Goal: Task Accomplishment & Management: Manage account settings

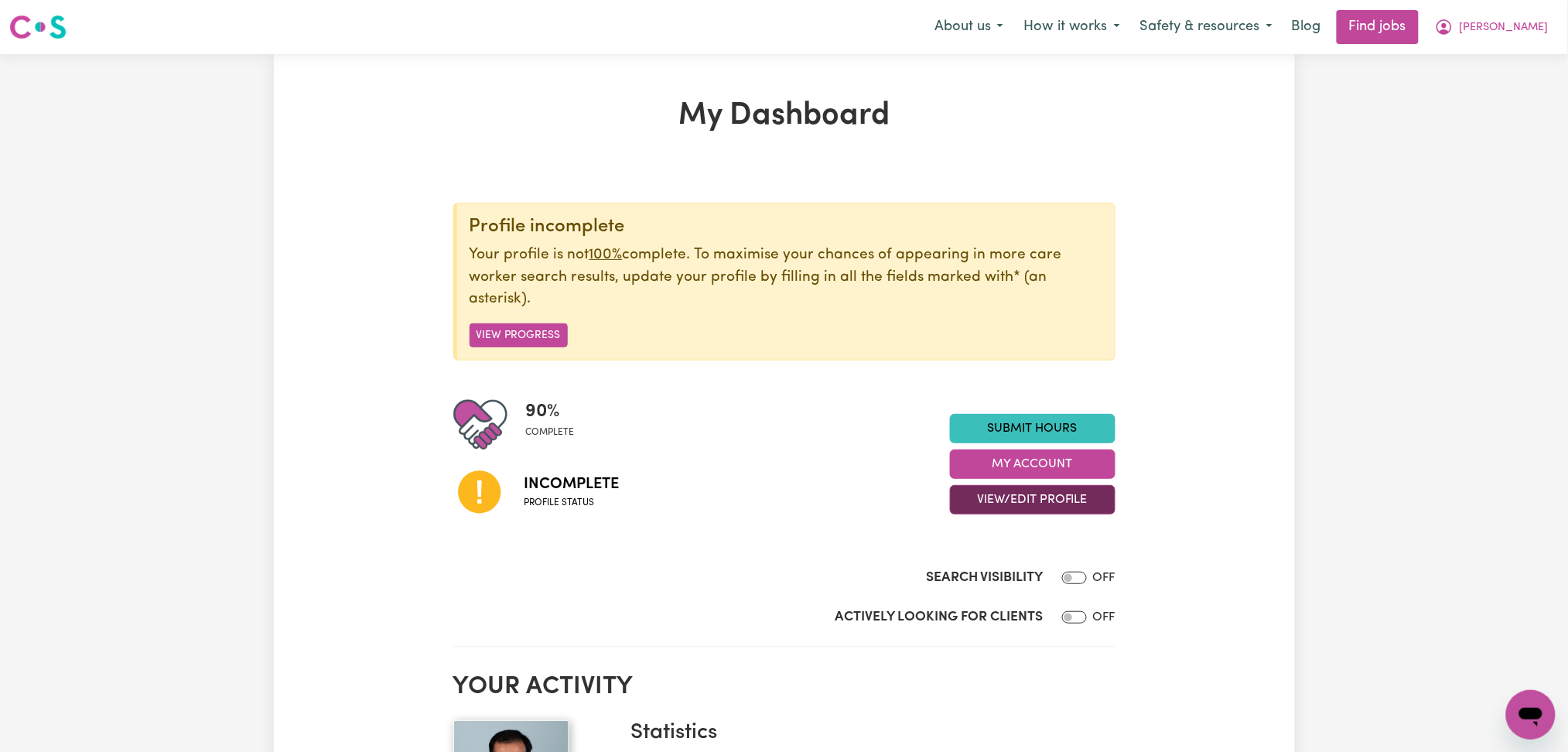
click at [965, 493] on button "View/Edit Profile" at bounding box center [1033, 500] width 166 height 30
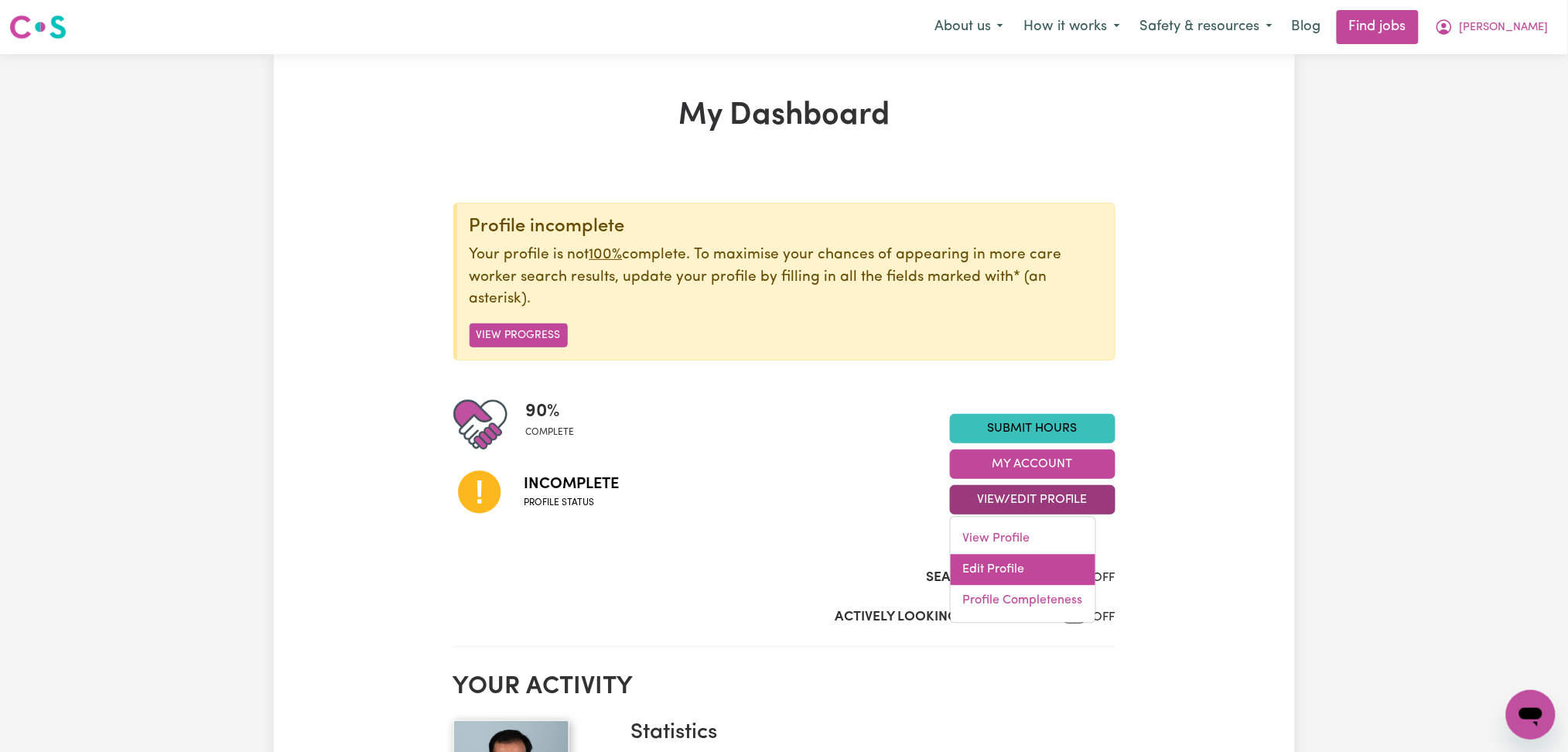
click at [983, 564] on link "Edit Profile" at bounding box center [1023, 570] width 145 height 31
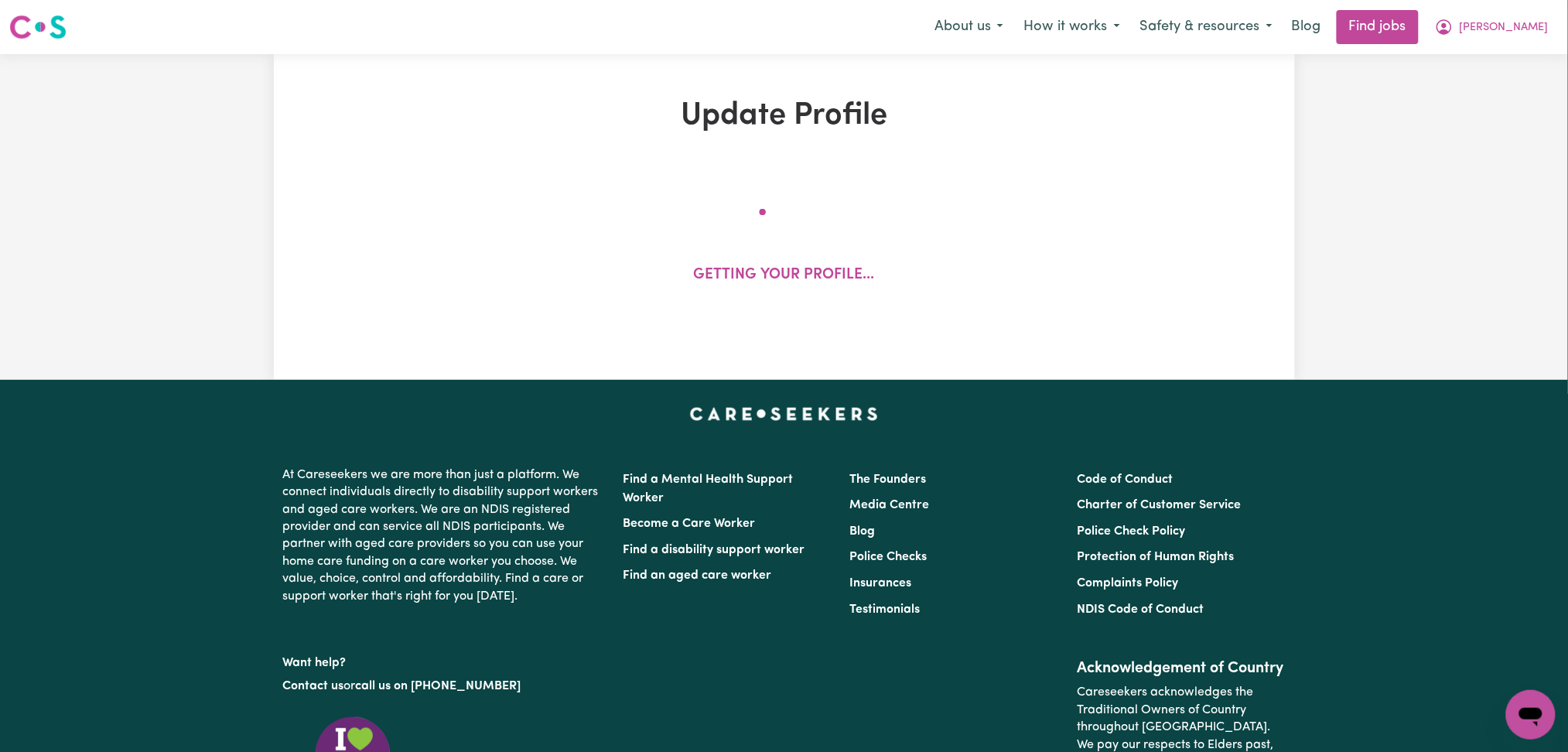
select select "[DEMOGRAPHIC_DATA]"
select select "[DEMOGRAPHIC_DATA] Work Visa"
select select "Studying a healthcare related degree or qualification"
select select "40"
select select "55"
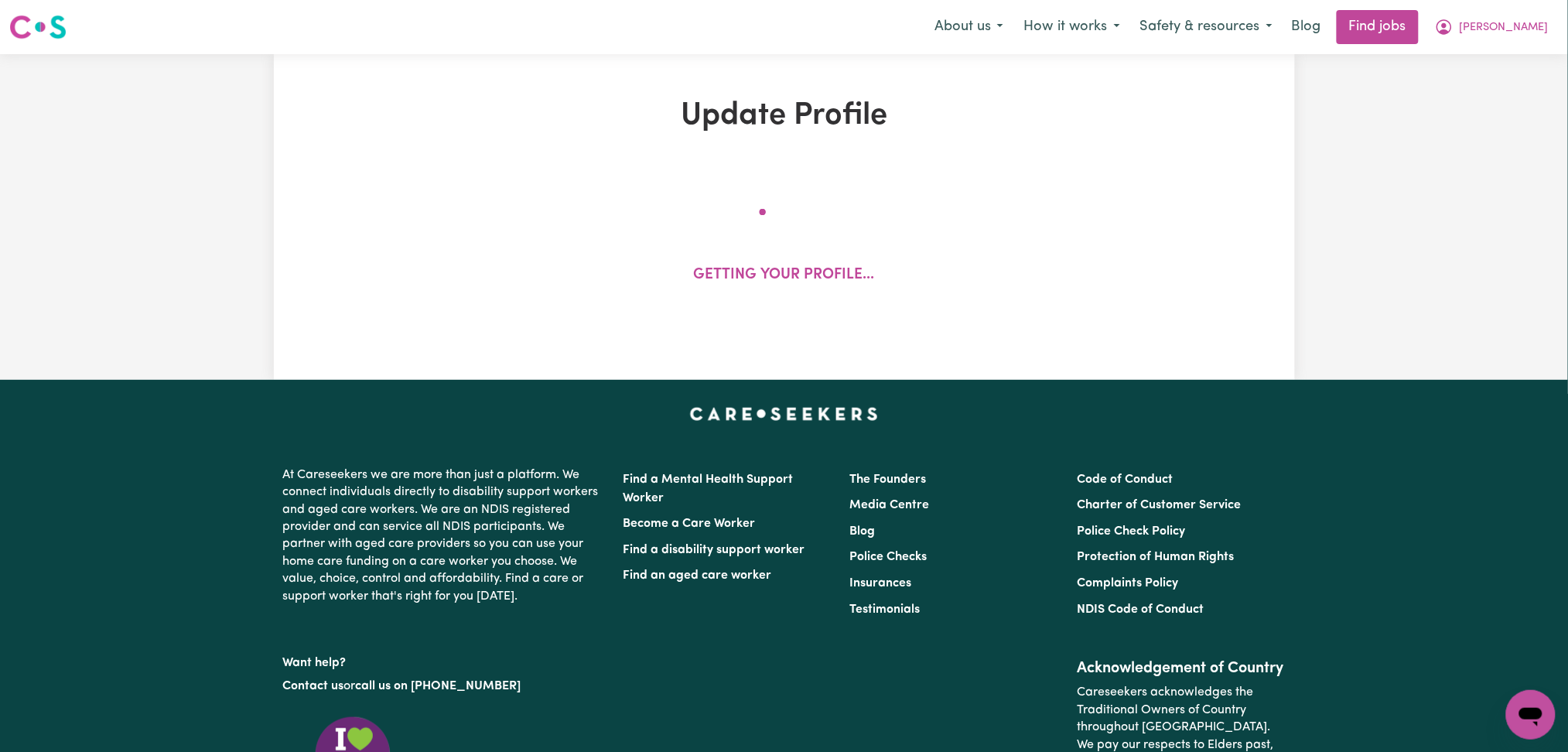
select select "60"
select select "80"
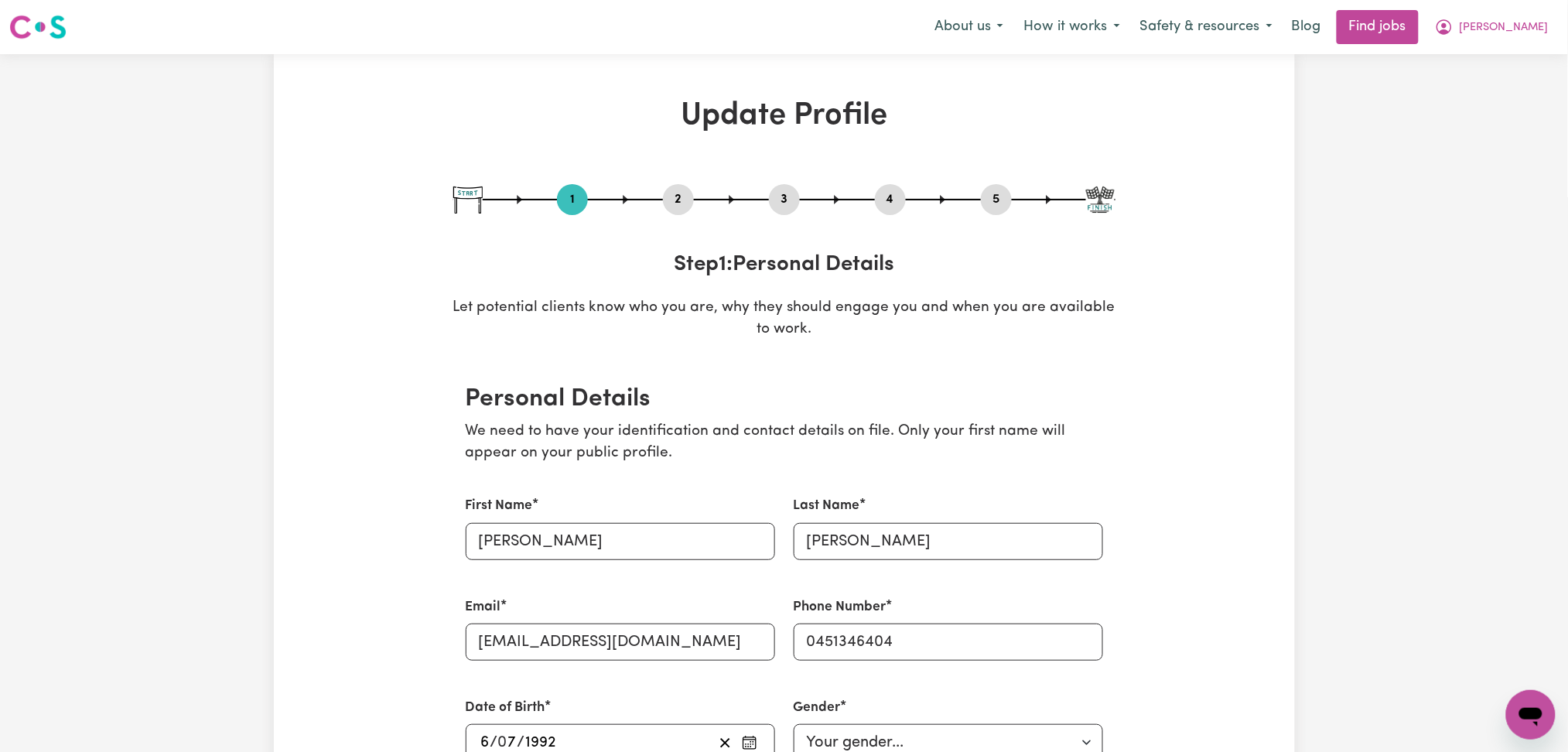
click at [672, 203] on button "2" at bounding box center [678, 199] width 31 height 20
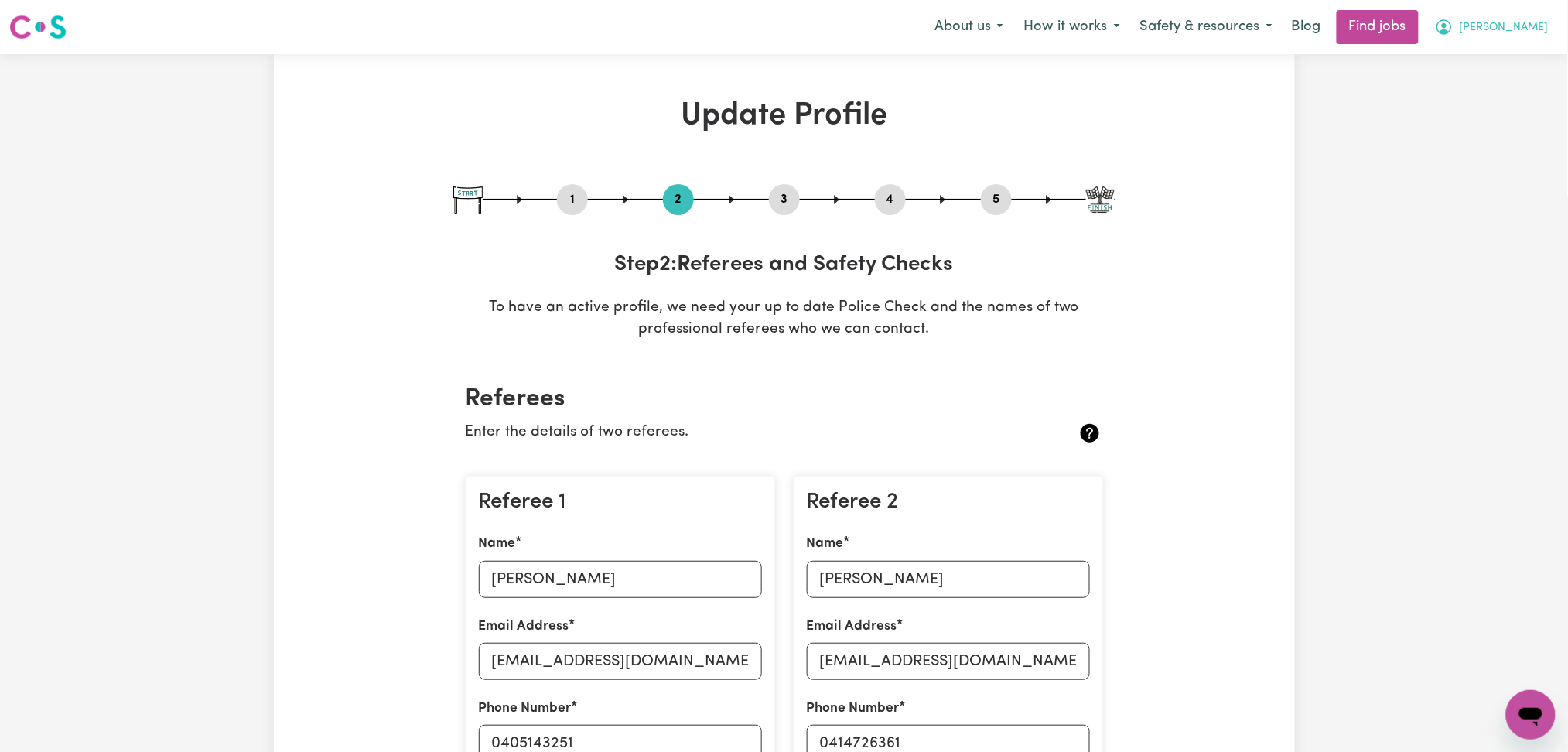
click at [1493, 30] on span "[PERSON_NAME]" at bounding box center [1504, 28] width 89 height 17
click at [1477, 109] on link "Logout" at bounding box center [1496, 119] width 122 height 30
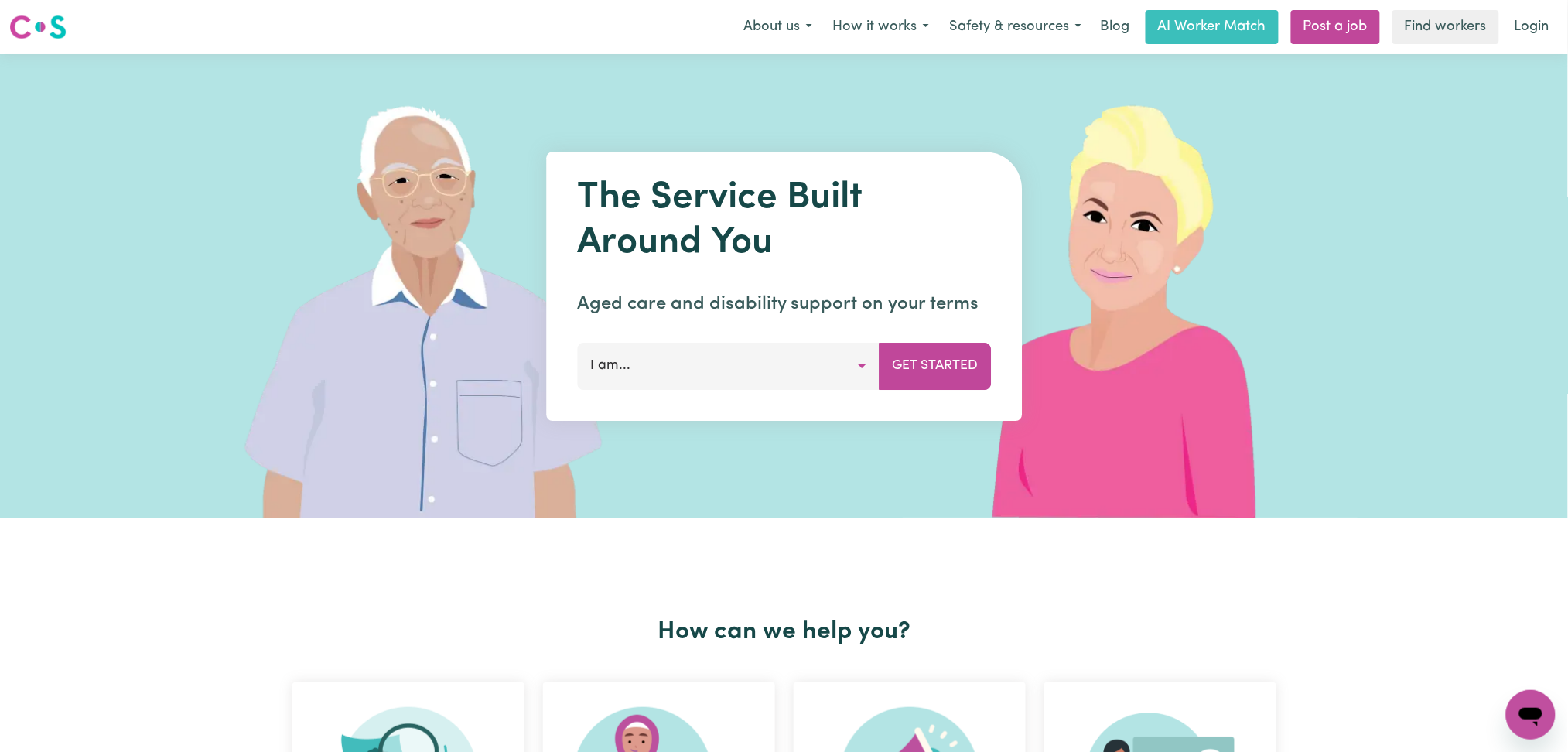
click at [1505, 22] on link "Login" at bounding box center [1531, 27] width 53 height 34
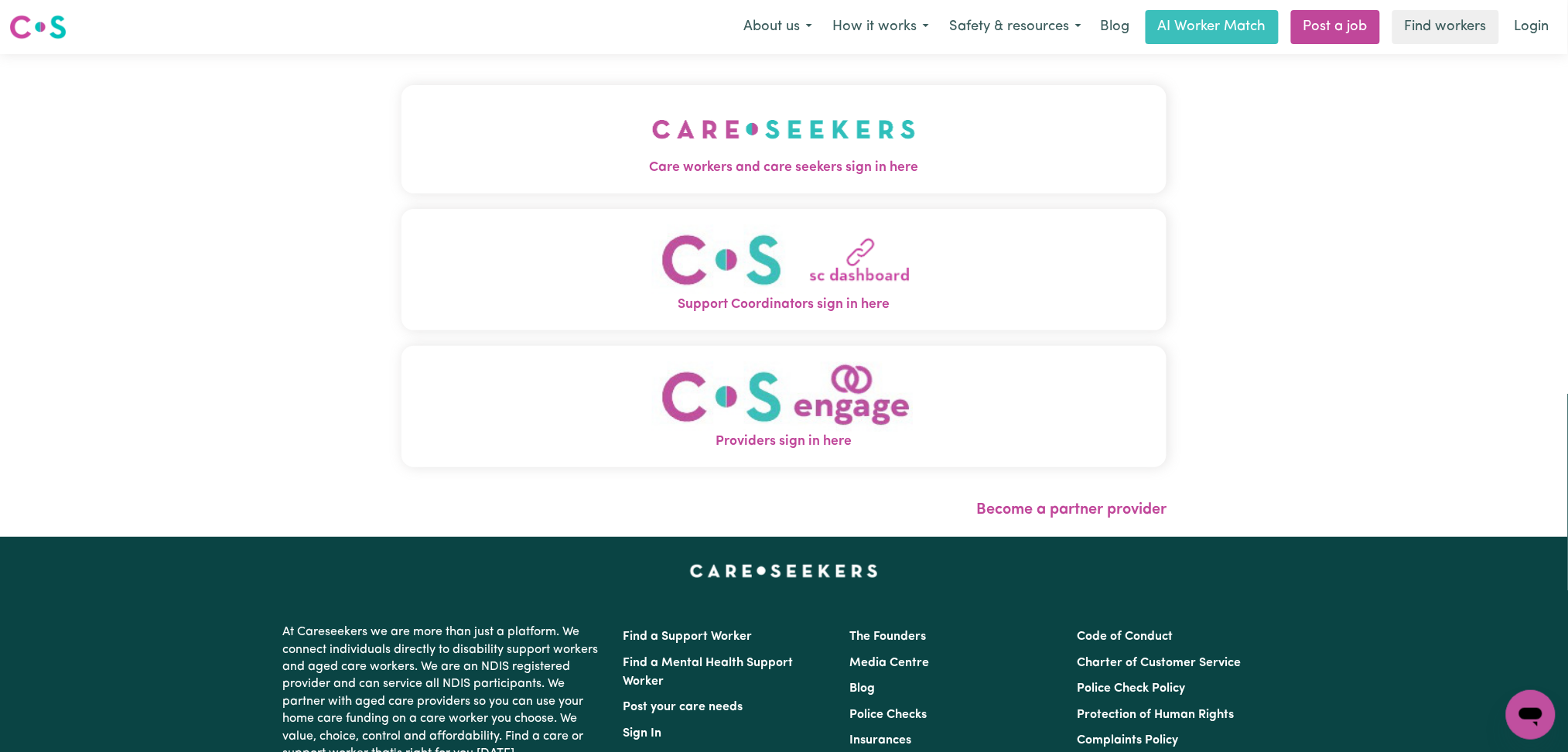
click at [676, 116] on button "Care workers and care seekers sign in here" at bounding box center [784, 140] width 766 height 108
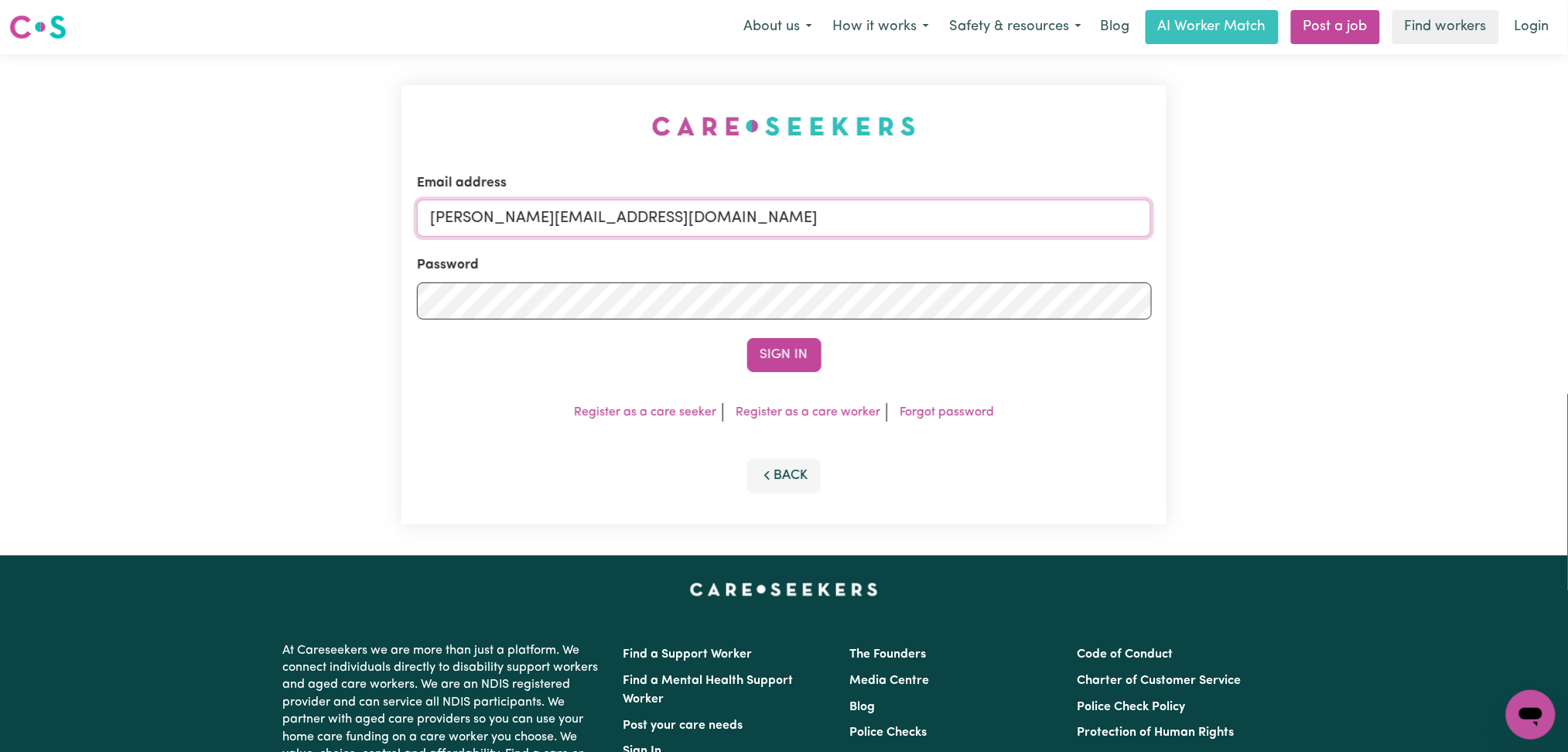
click at [546, 203] on input "[PERSON_NAME][EMAIL_ADDRESS][DOMAIN_NAME]" at bounding box center [784, 218] width 735 height 38
drag, startPoint x: 511, startPoint y: 215, endPoint x: 914, endPoint y: 255, distance: 405.0
click at [914, 253] on form "Email address Superuser~[EMAIL_ADDRESS][DOMAIN_NAME] Password Sign In" at bounding box center [784, 273] width 735 height 199
type input "Superuser~[EMAIL_ADDRESS][DOMAIN_NAME]"
click at [786, 357] on button "Sign In" at bounding box center [784, 354] width 74 height 34
